Goal: Transaction & Acquisition: Purchase product/service

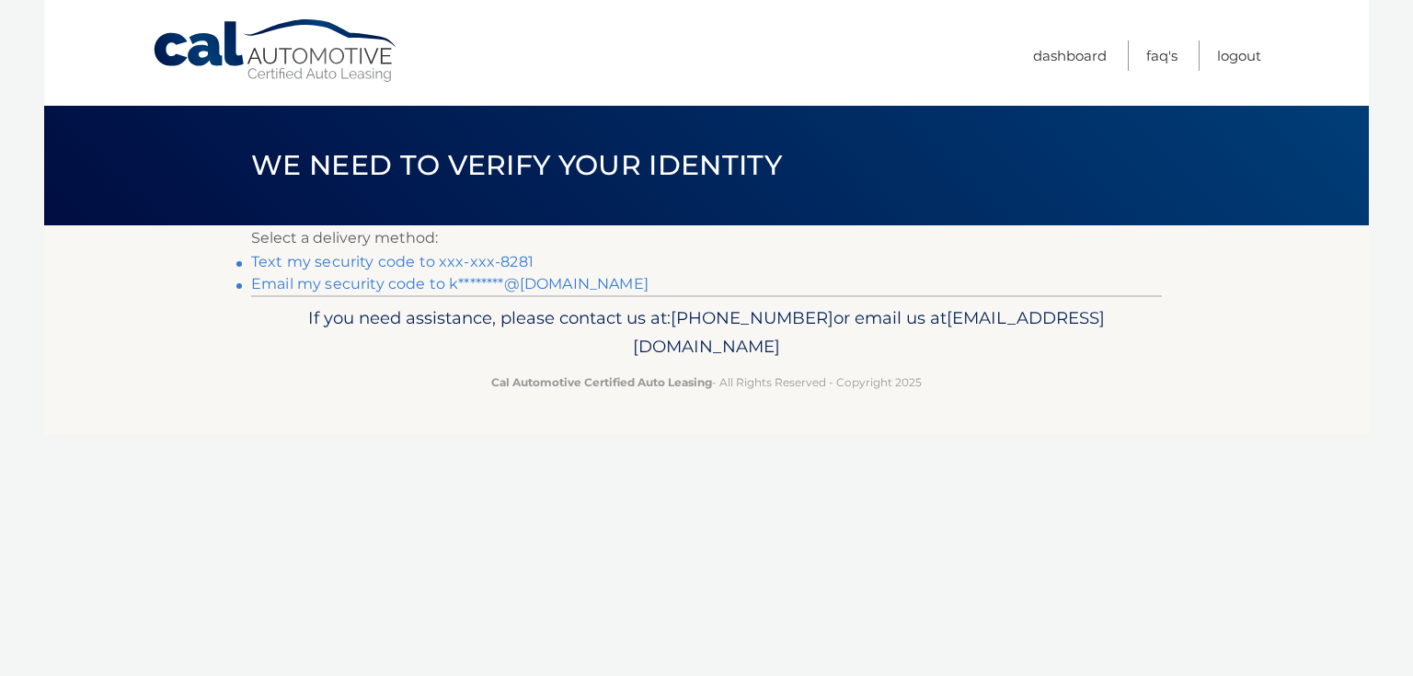
click at [486, 258] on link "Text my security code to xxx-xxx-8281" at bounding box center [392, 261] width 282 height 17
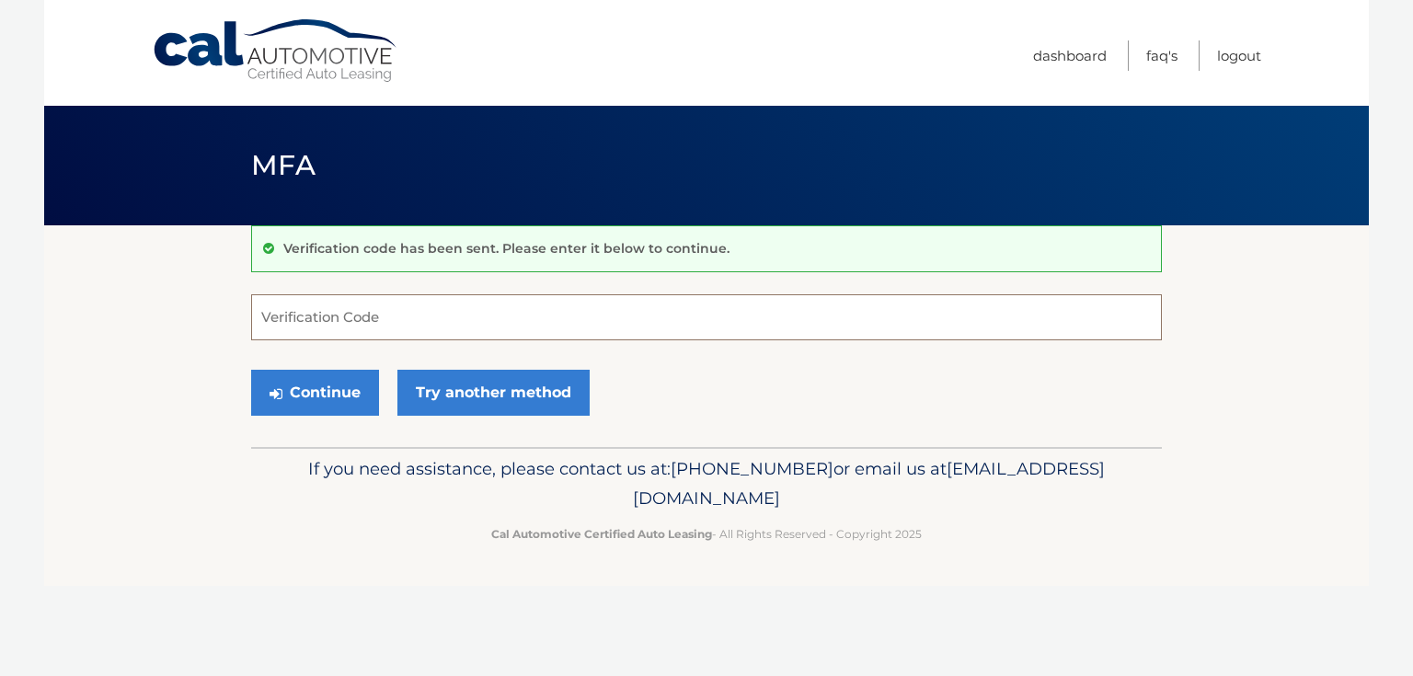
click at [433, 327] on input "Verification Code" at bounding box center [706, 317] width 911 height 46
type input "113795"
click at [363, 388] on button "Continue" at bounding box center [315, 393] width 128 height 46
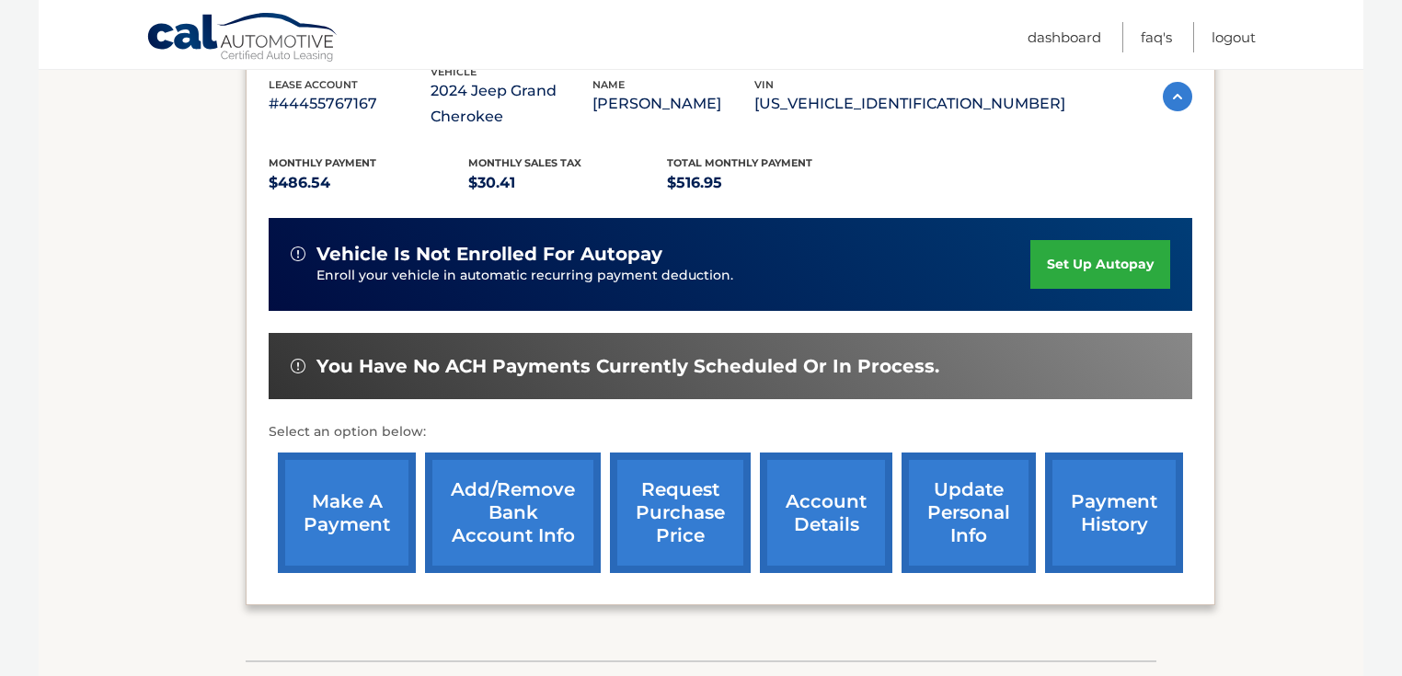
scroll to position [316, 0]
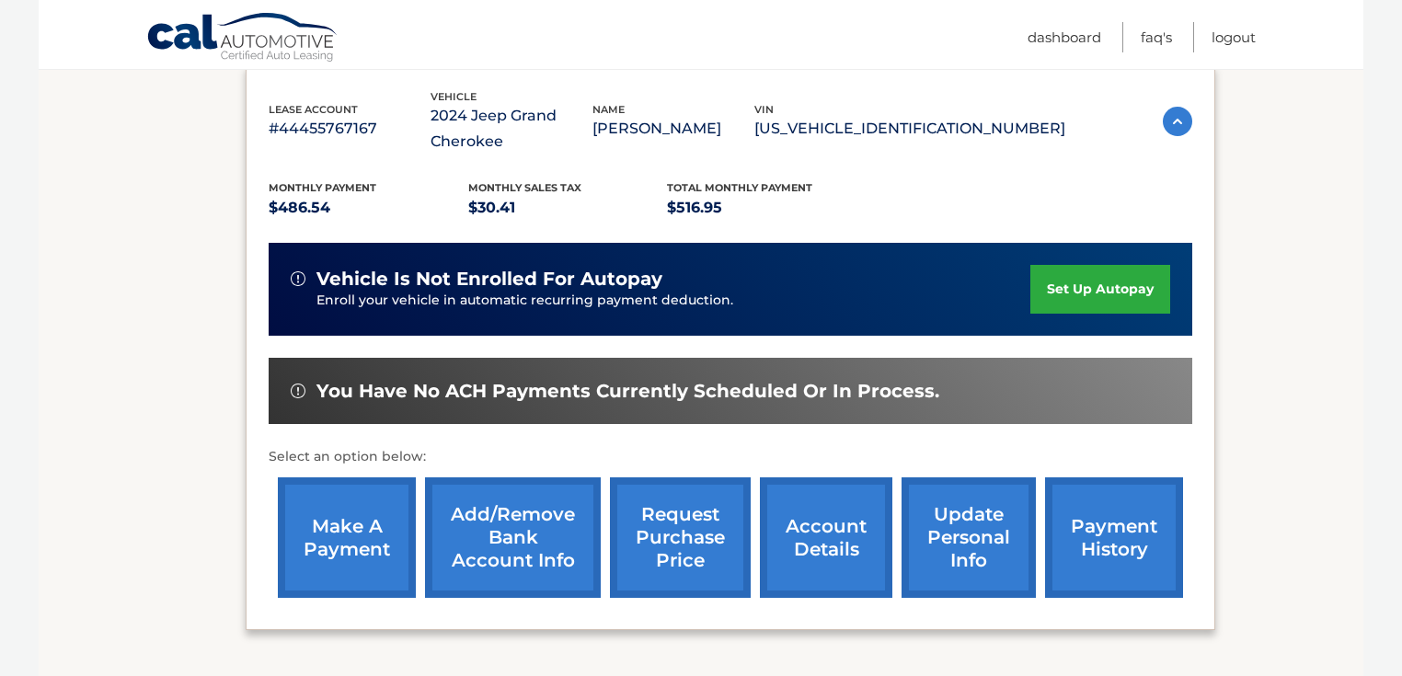
click at [357, 539] on link "make a payment" at bounding box center [347, 538] width 138 height 121
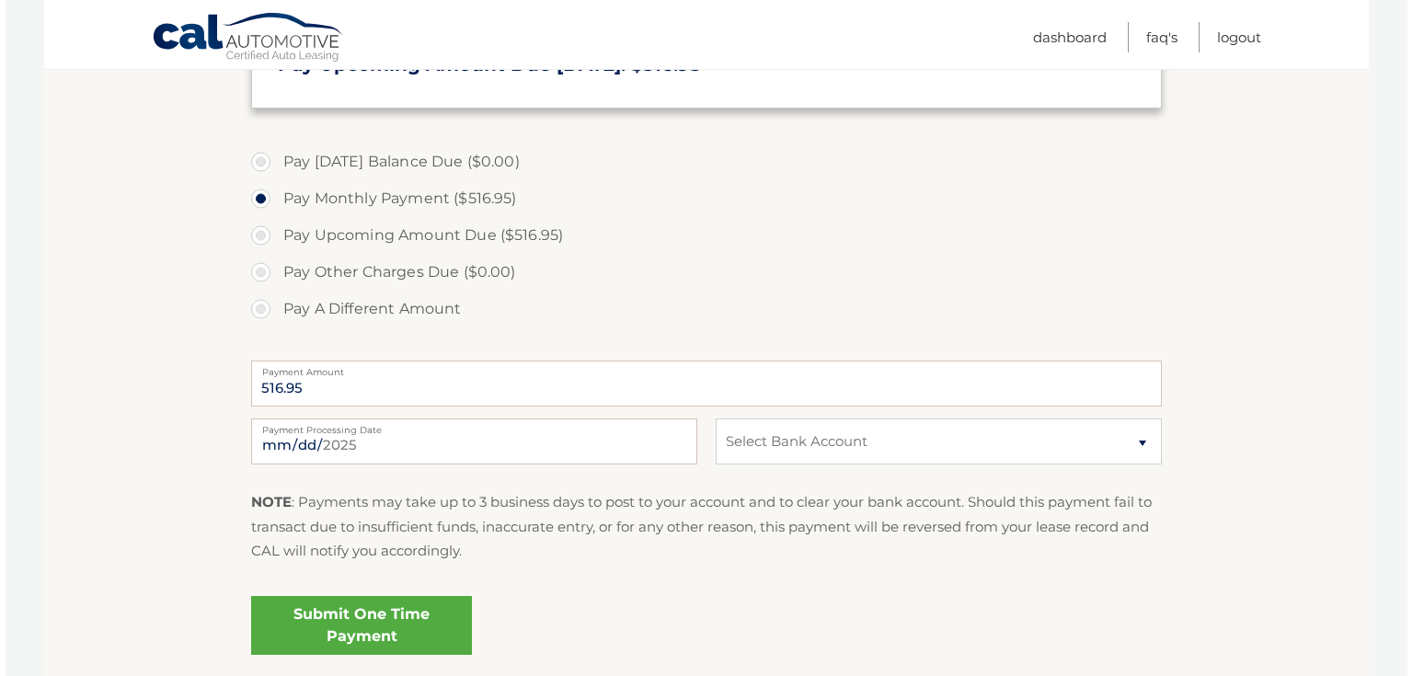
scroll to position [515, 0]
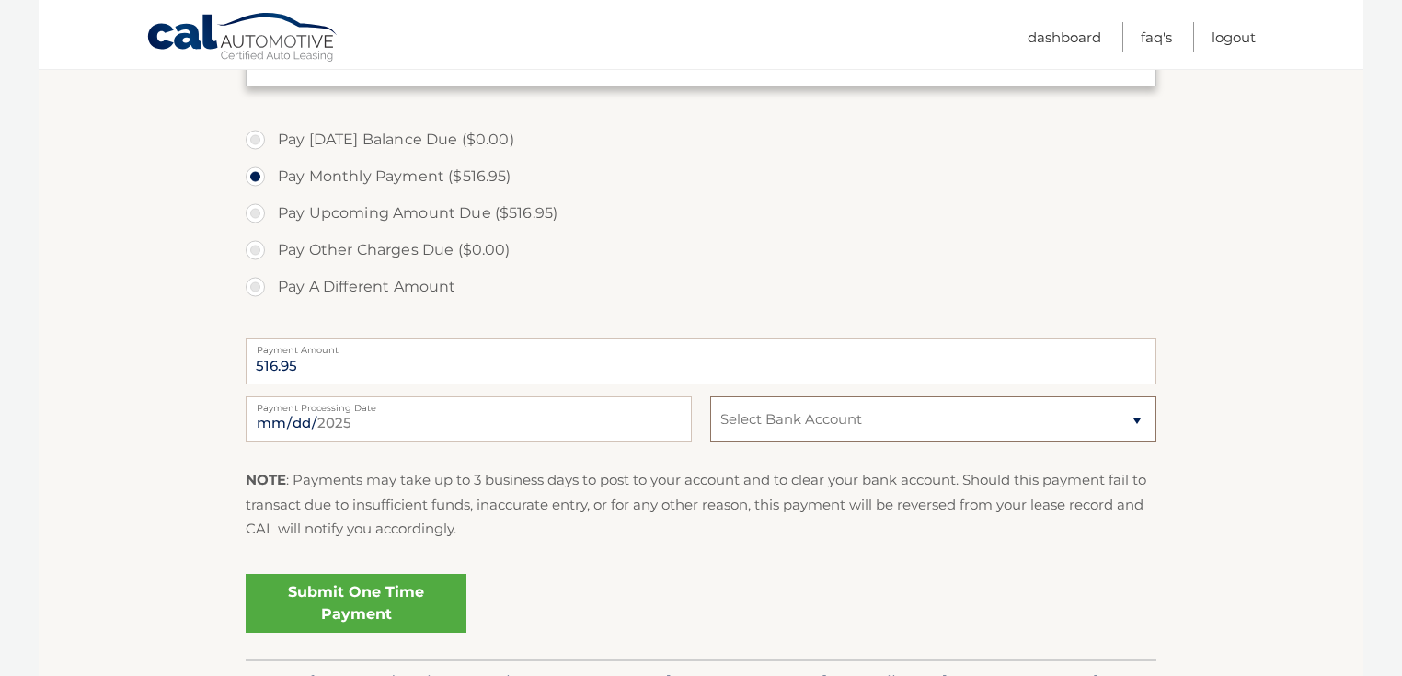
click at [774, 424] on select "Select Bank Account Checking CITIZENS BANK NA *****7259 Checking CITIZENS BANK …" at bounding box center [933, 420] width 446 height 46
select select "MjcxOGM3OWYtZDFlZi00NDVjLTliZTktZjY3NDM3MDA5OGEz"
click at [710, 397] on select "Select Bank Account Checking CITIZENS BANK NA *****7259 Checking CITIZENS BANK …" at bounding box center [933, 420] width 446 height 46
click at [402, 609] on link "Submit One Time Payment" at bounding box center [356, 603] width 221 height 59
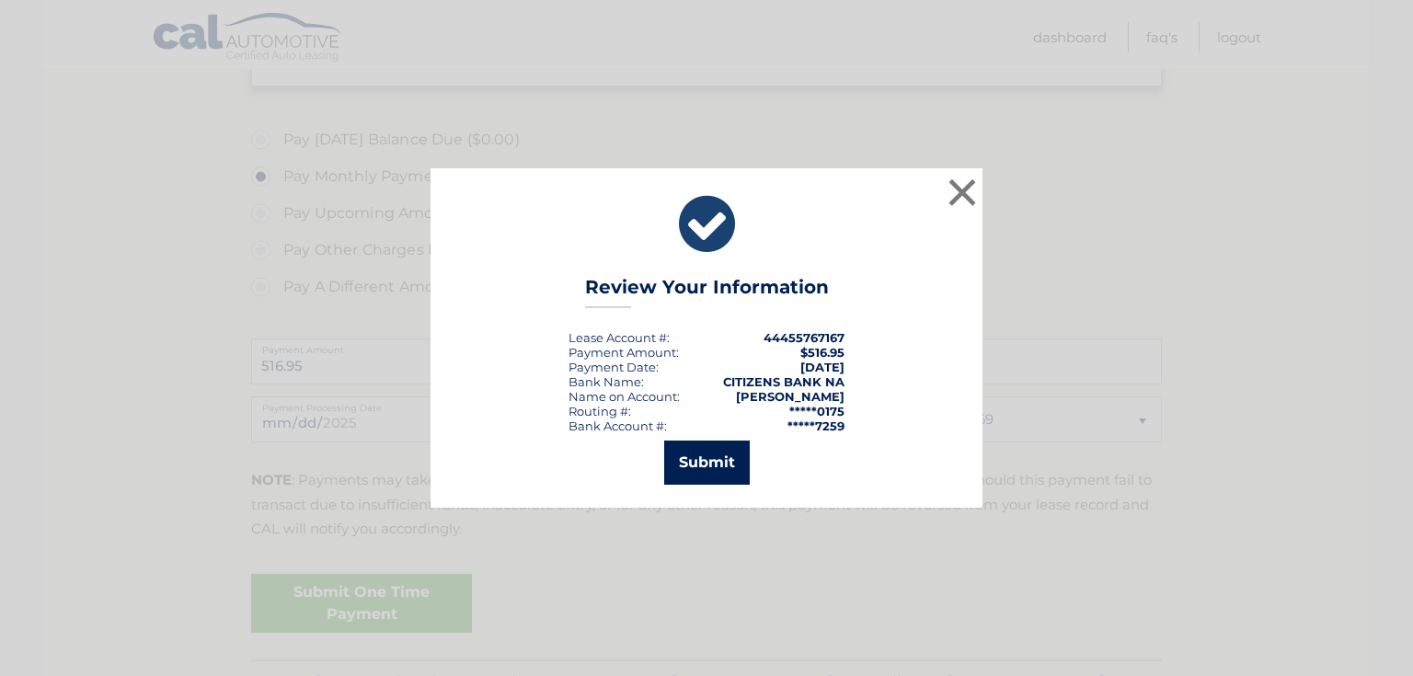
click at [719, 459] on button "Submit" at bounding box center [707, 463] width 86 height 44
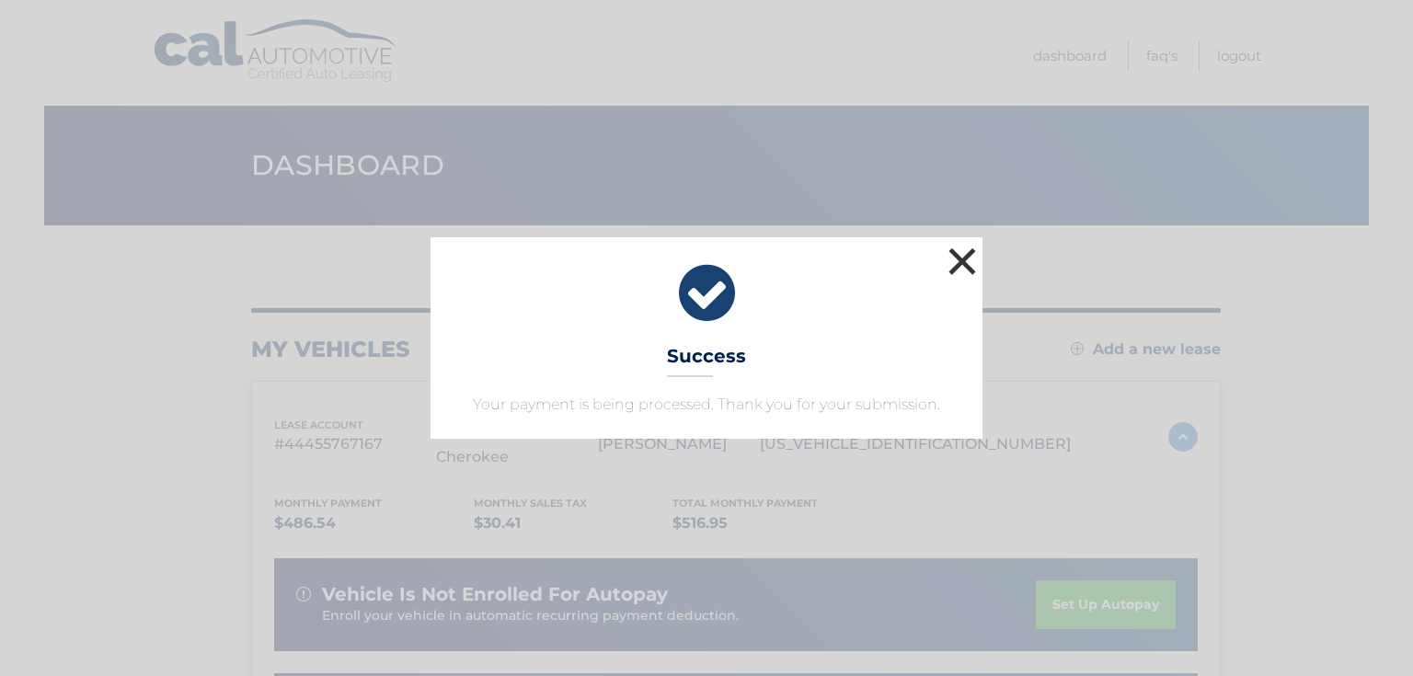
click at [967, 257] on button "×" at bounding box center [962, 261] width 37 height 37
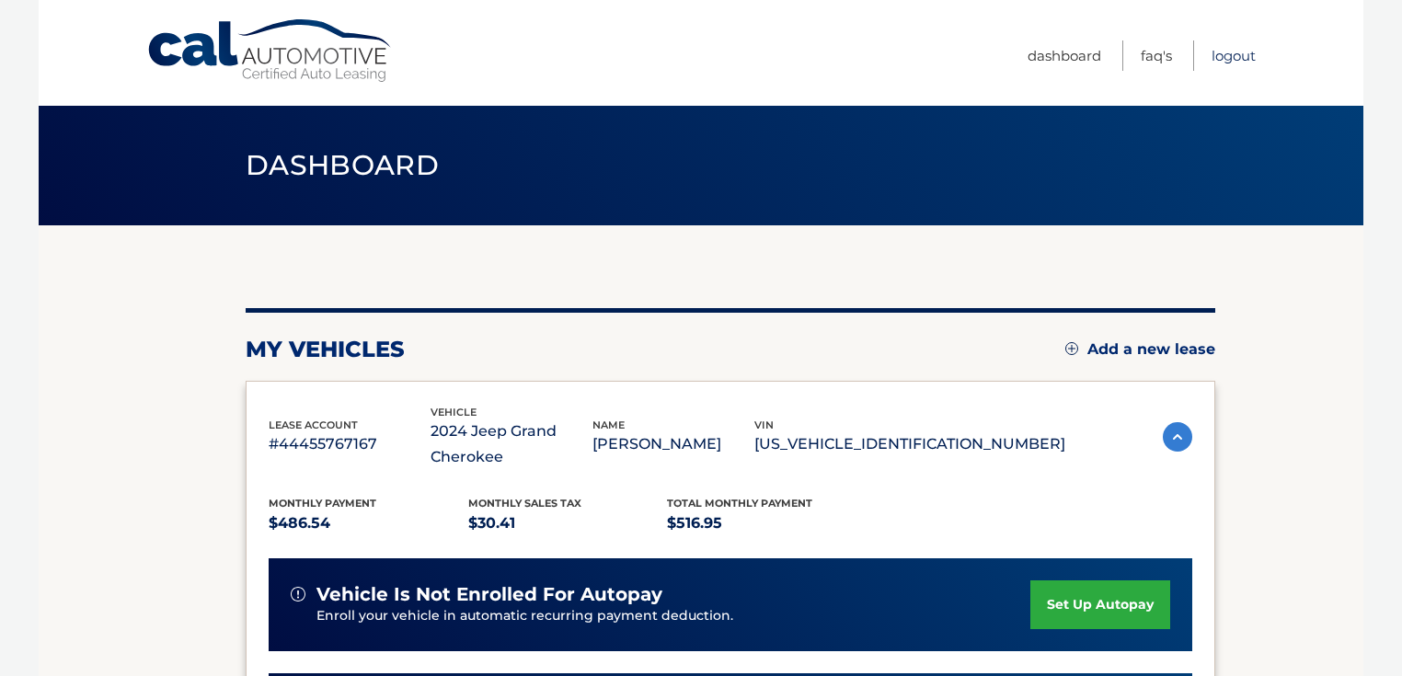
click at [1226, 48] on link "Logout" at bounding box center [1234, 55] width 44 height 30
